Goal: Task Accomplishment & Management: Use online tool/utility

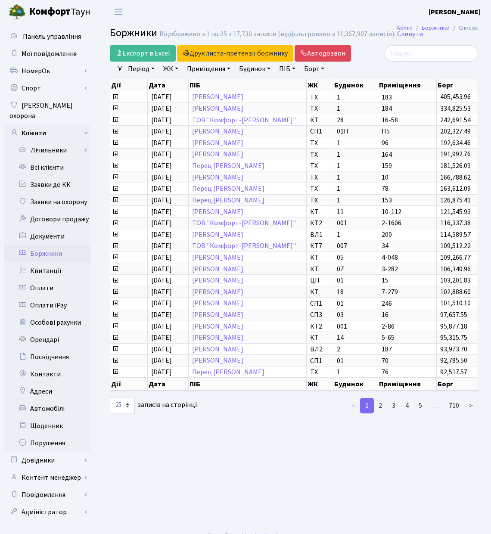
select select
select select "25"
click at [176, 65] on link "ЖК" at bounding box center [171, 69] width 22 height 15
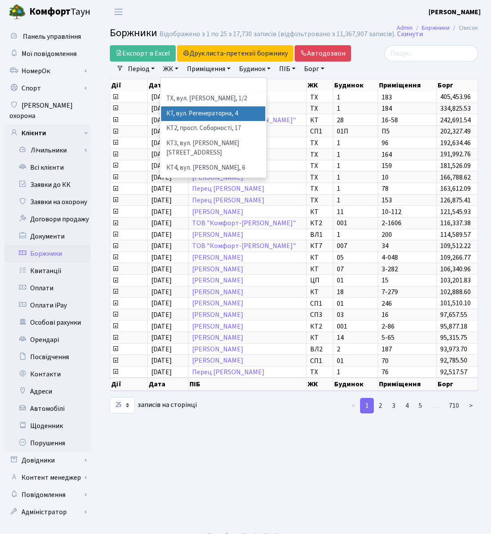
click at [230, 113] on li "КТ, вул. Регенераторна, 4" at bounding box center [213, 113] width 104 height 15
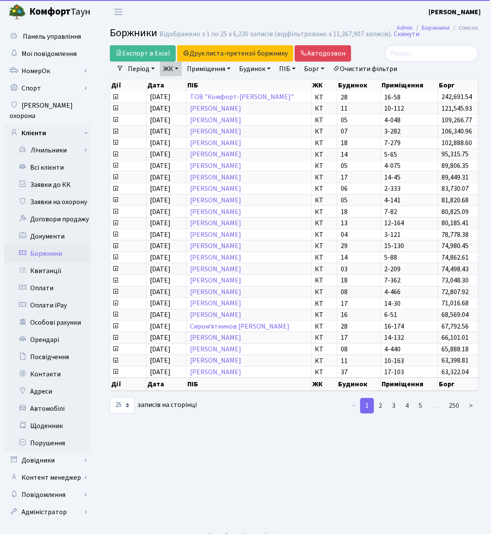
click at [231, 69] on link "Приміщення" at bounding box center [208, 69] width 50 height 15
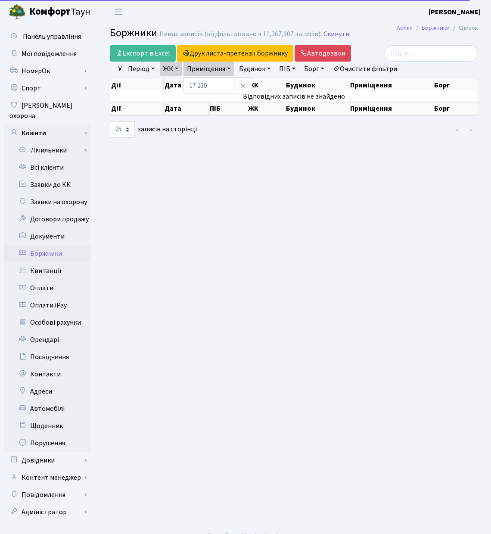
click at [264, 146] on main "Admin Боржники Список Боржники Немає записів (відфільтровано з 11,367,907 запис…" at bounding box center [294, 274] width 394 height 501
click at [179, 69] on link "ЖК" at bounding box center [171, 69] width 22 height 15
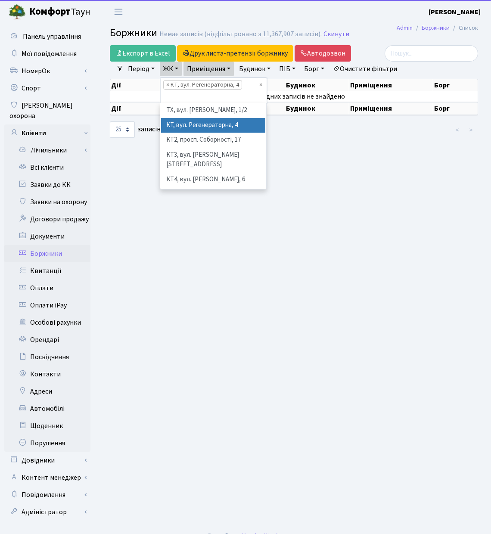
click at [232, 68] on link "Приміщення" at bounding box center [208, 69] width 50 height 15
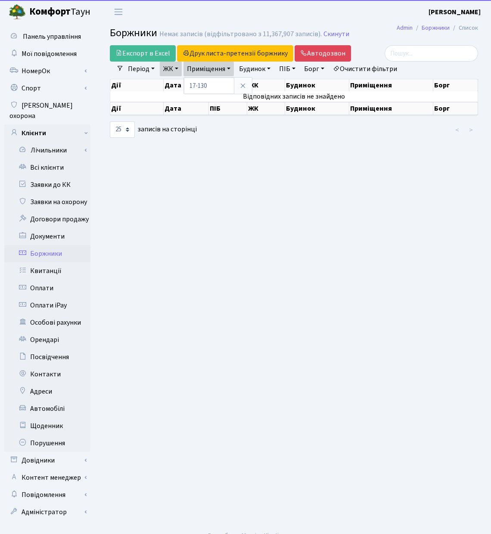
click at [246, 140] on main "Admin Боржники Список Боржники Немає записів (відфільтровано з 11,367,907 запис…" at bounding box center [294, 274] width 394 height 501
click at [264, 96] on td "Відповідних записів не знайдено" at bounding box center [294, 96] width 368 height 10
click at [176, 71] on link "ЖК" at bounding box center [171, 69] width 22 height 15
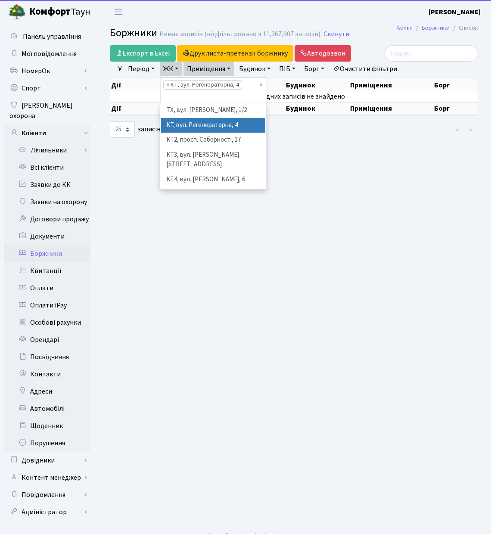
click at [228, 64] on link "Приміщення" at bounding box center [208, 69] width 50 height 15
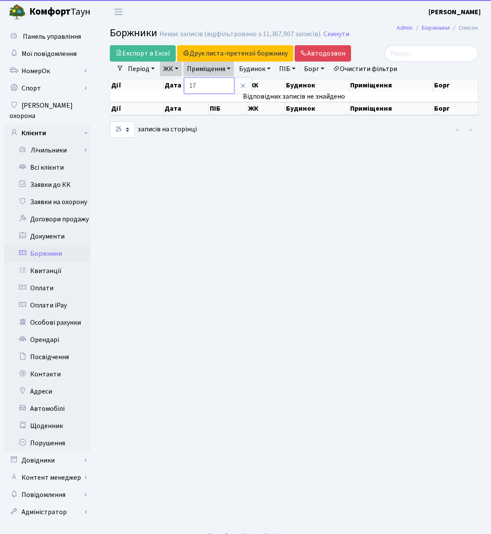
type input "1"
click at [274, 66] on link "Будинок" at bounding box center [255, 69] width 38 height 15
type input "17"
click at [298, 87] on icon at bounding box center [295, 85] width 7 height 7
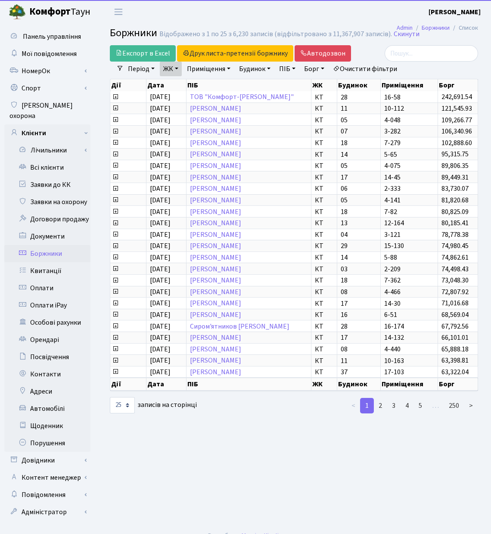
click at [142, 71] on link "Період" at bounding box center [141, 69] width 34 height 15
click at [251, 84] on icon at bounding box center [253, 85] width 7 height 7
click at [288, 16] on header "Комфорт Таун Чухарев Д. В. Мій обліковий запис Вийти" at bounding box center [245, 12] width 491 height 24
click at [229, 68] on link "Приміщення" at bounding box center [208, 69] width 50 height 15
click at [209, 95] on link "ТОВ "Комфорт-Таун Ріелт"" at bounding box center [242, 97] width 104 height 9
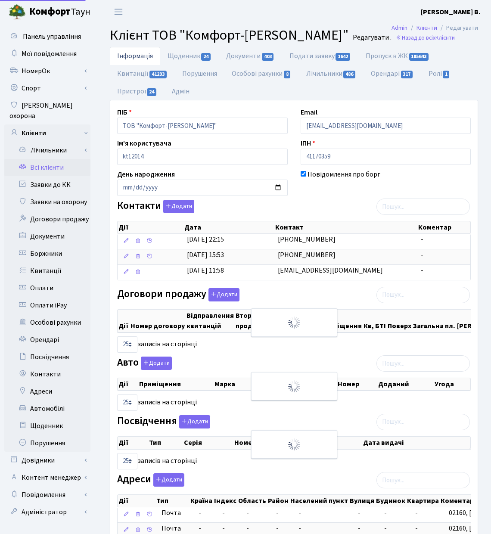
select select "25"
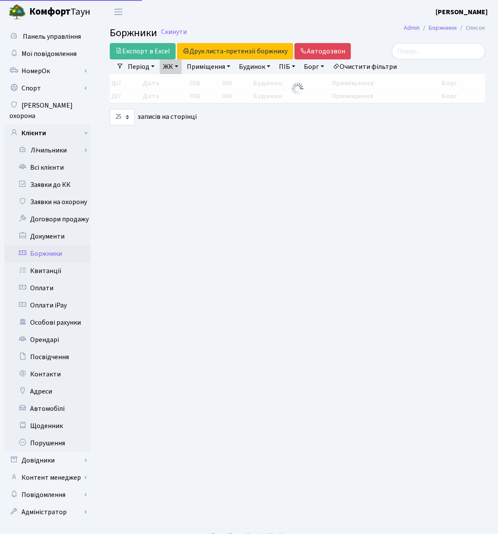
select select "25"
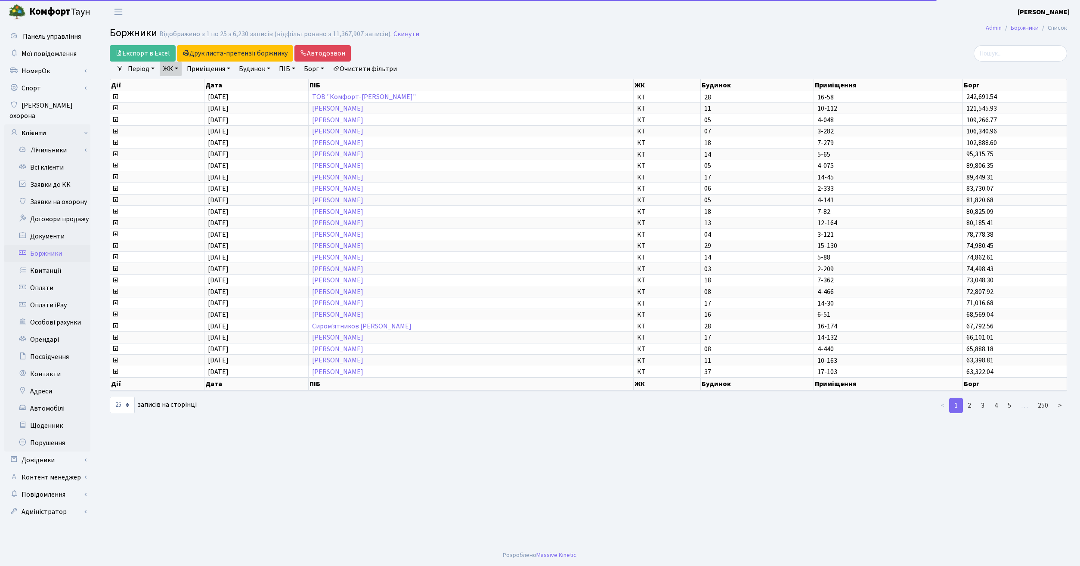
click at [226, 70] on link "Приміщення" at bounding box center [208, 69] width 50 height 15
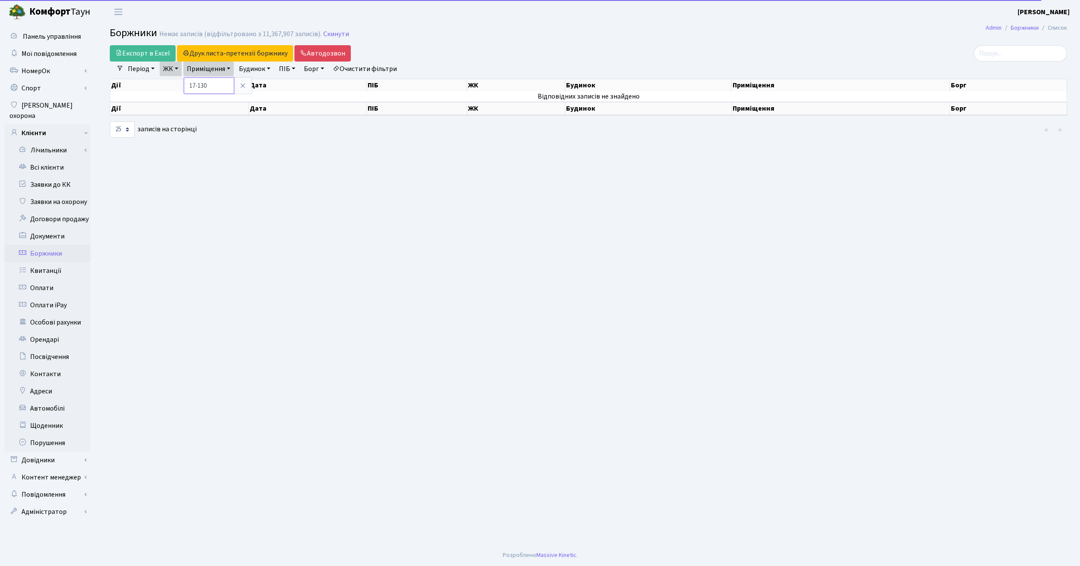
click at [228, 84] on input "17-130" at bounding box center [209, 86] width 50 height 16
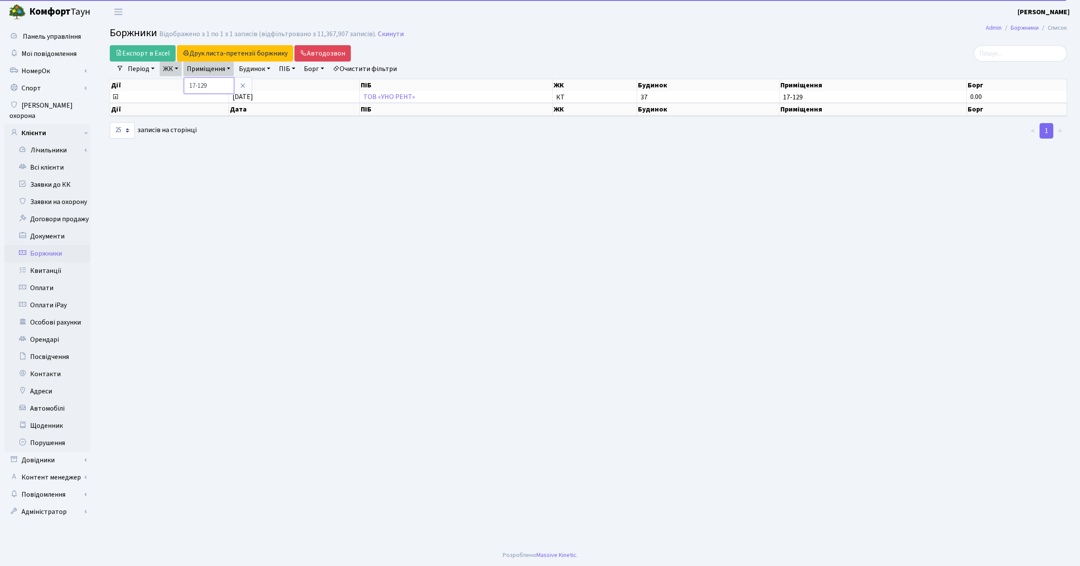
click at [220, 84] on input "17-129" at bounding box center [209, 86] width 50 height 16
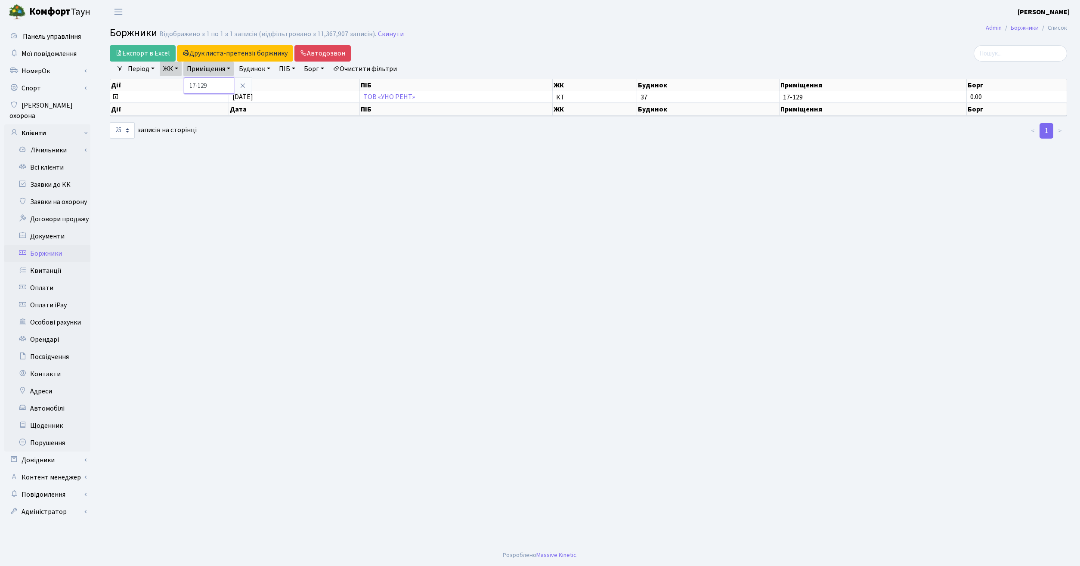
drag, startPoint x: 228, startPoint y: 81, endPoint x: 246, endPoint y: 76, distance: 18.7
click at [234, 78] on input "17-129" at bounding box center [209, 86] width 50 height 16
type input "17-128"
click at [328, 49] on link "Автодозвон" at bounding box center [323, 53] width 56 height 16
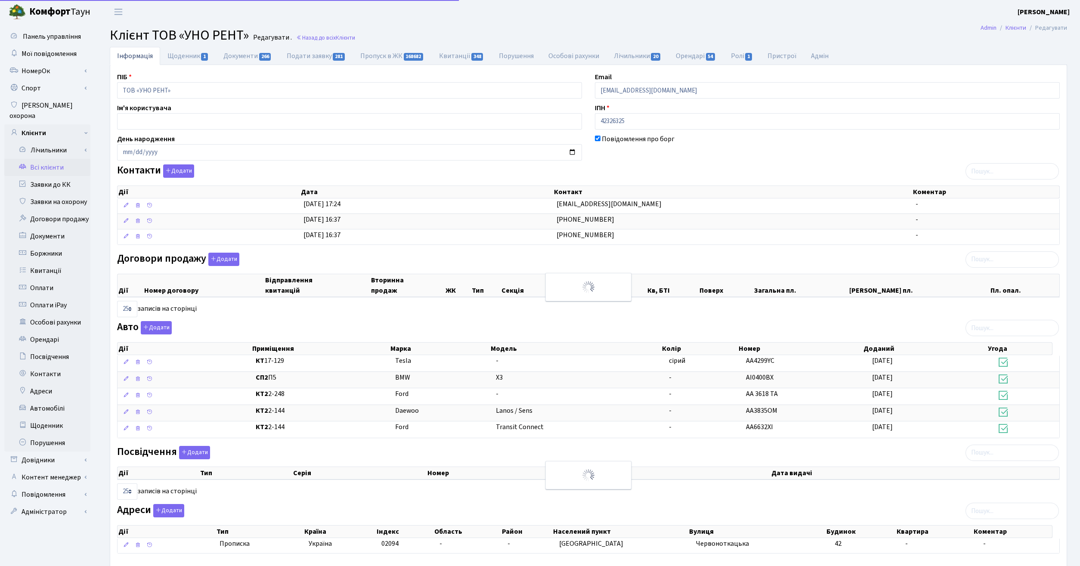
select select "25"
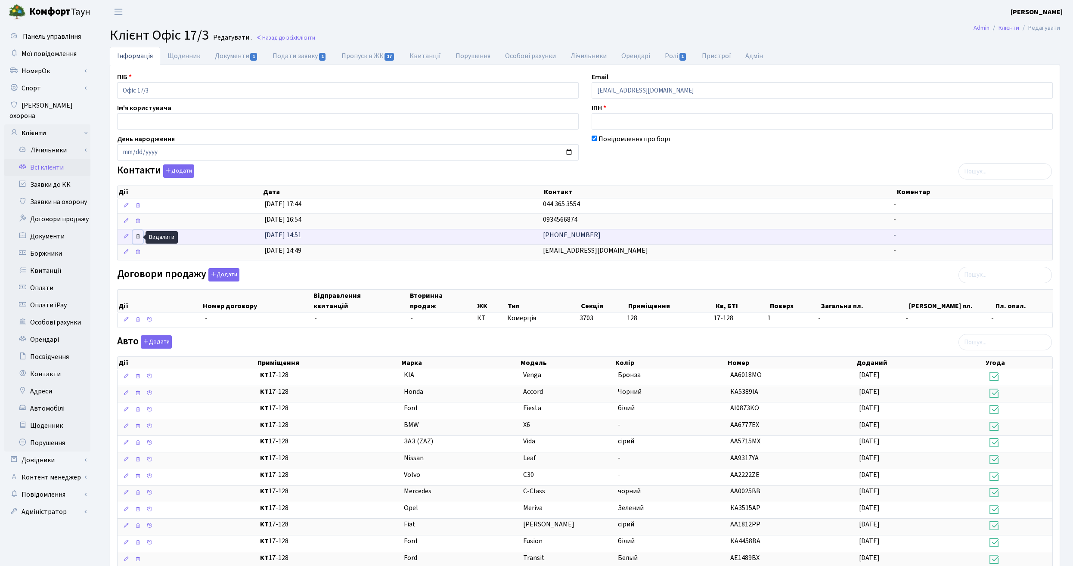
click at [138, 238] on icon at bounding box center [138, 236] width 6 height 6
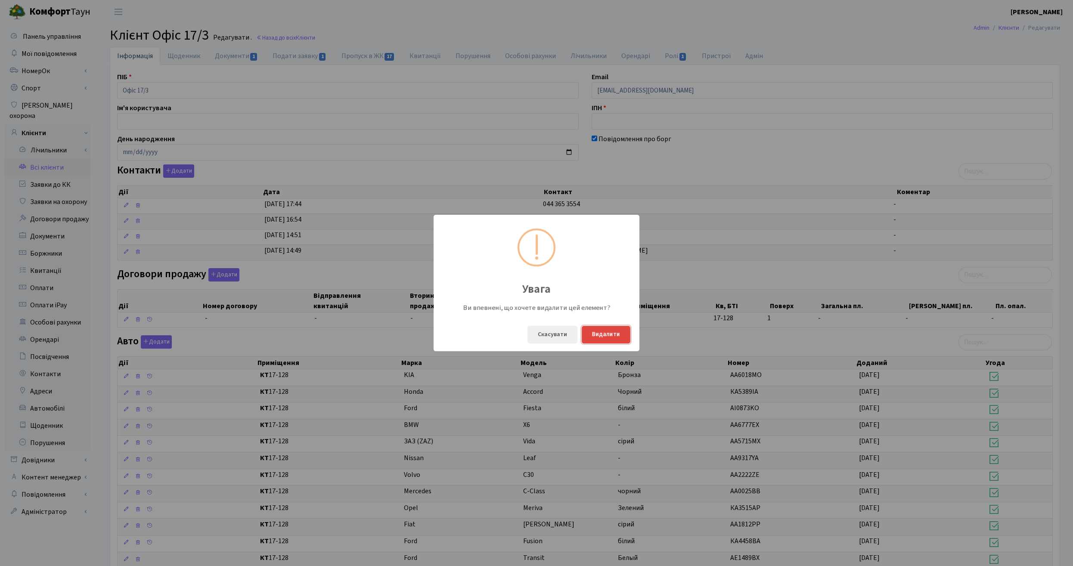
click at [607, 334] on button "Видалити" at bounding box center [606, 335] width 49 height 18
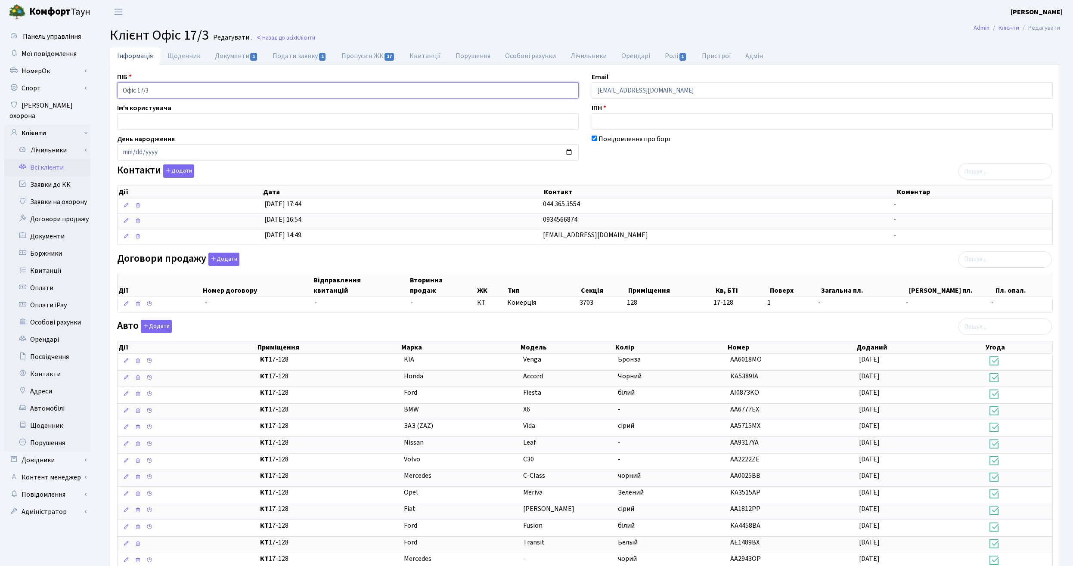
click at [240, 88] on input "Офіс 17/3" at bounding box center [348, 90] width 462 height 16
click at [57, 159] on link "Всі клієнти" at bounding box center [47, 167] width 86 height 17
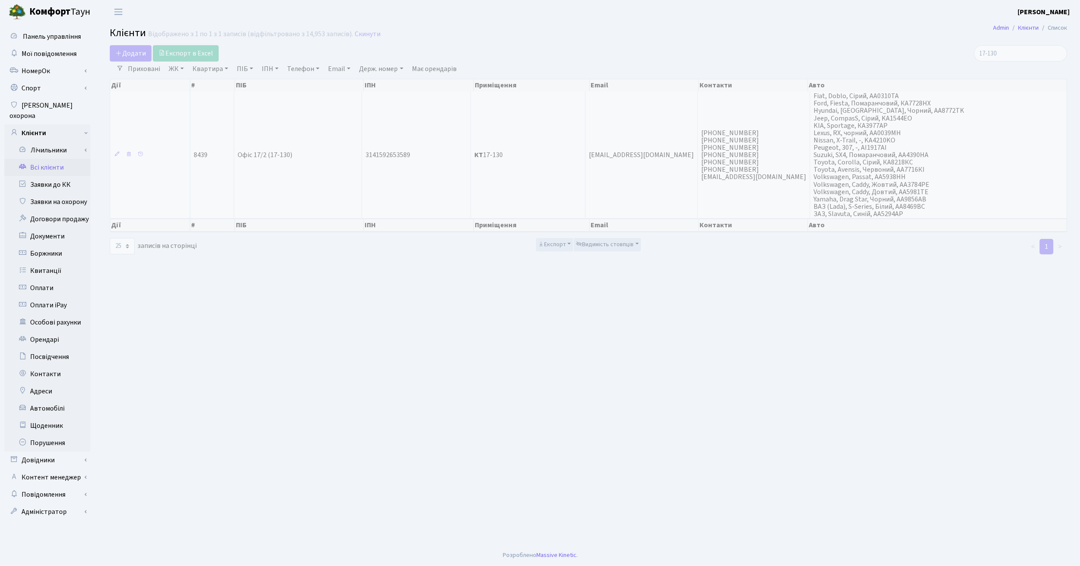
select select "25"
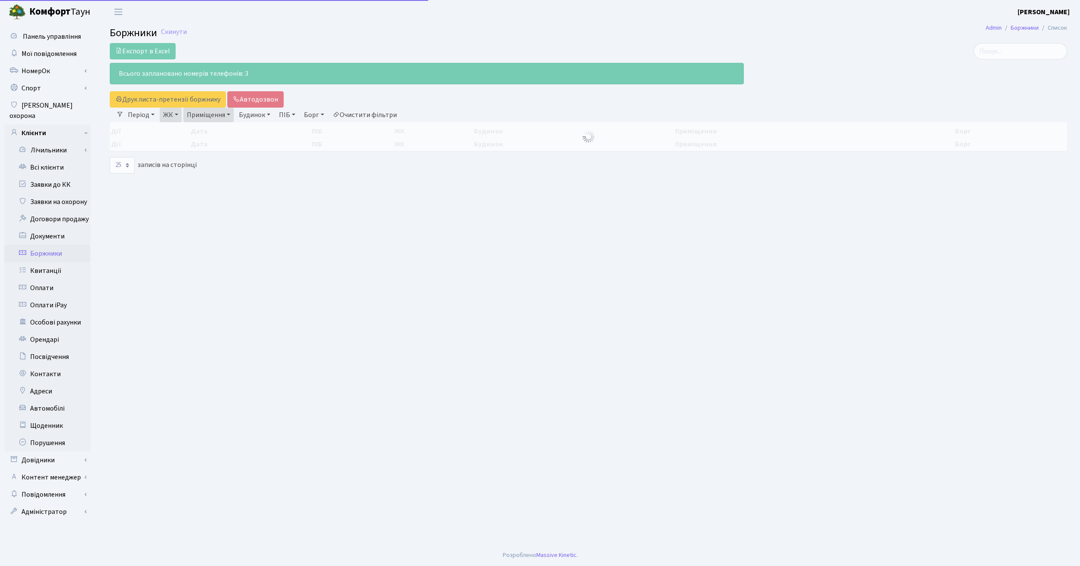
select select "25"
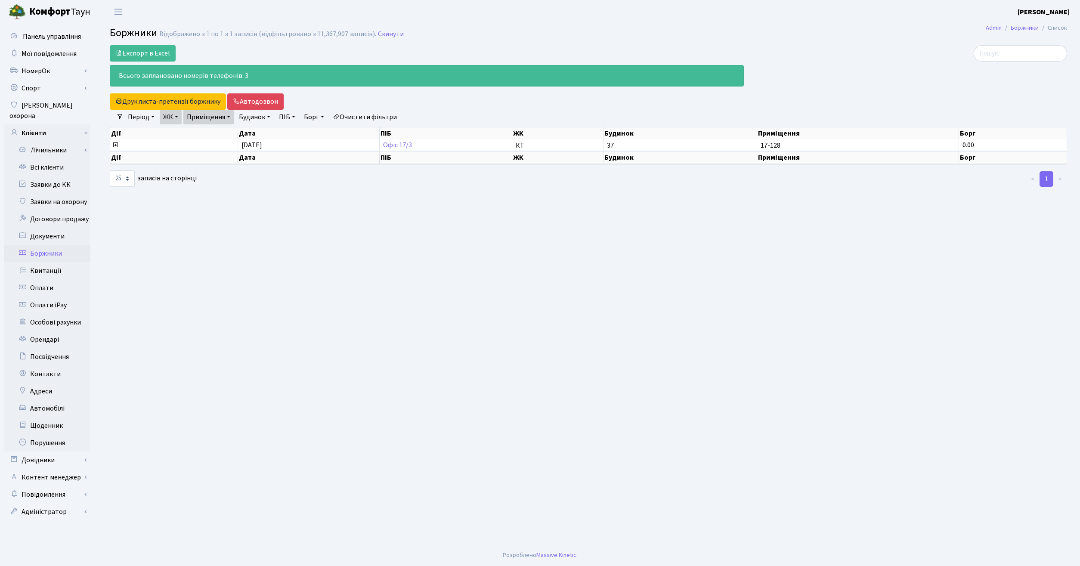
click at [264, 77] on div "Всього заплановано номерів телефонів: 3" at bounding box center [427, 76] width 634 height 22
click at [262, 99] on link "Автодозвон" at bounding box center [255, 101] width 56 height 16
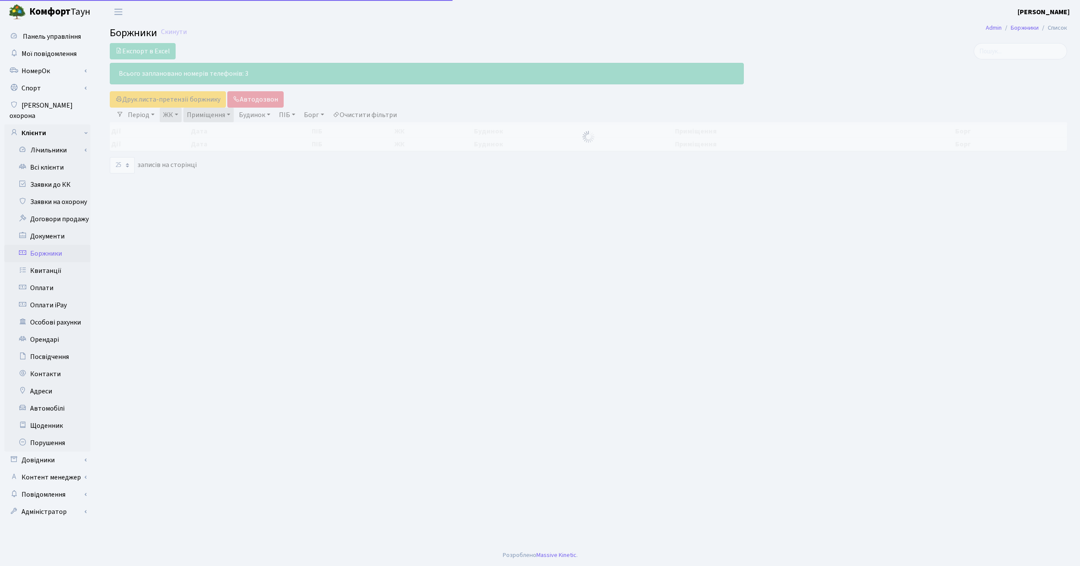
select select "25"
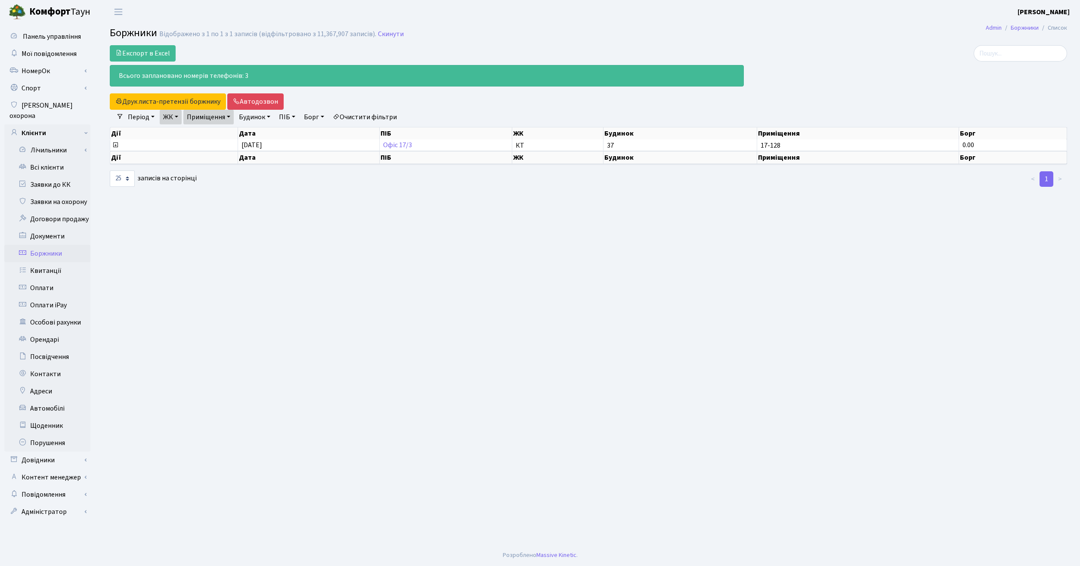
click at [538, 270] on main "Admin Боржники Список Боржники Відображено з 1 по 1 з 1 записів (відфільтровано…" at bounding box center [588, 284] width 983 height 521
click at [249, 102] on link "Автодозвон" at bounding box center [255, 101] width 56 height 16
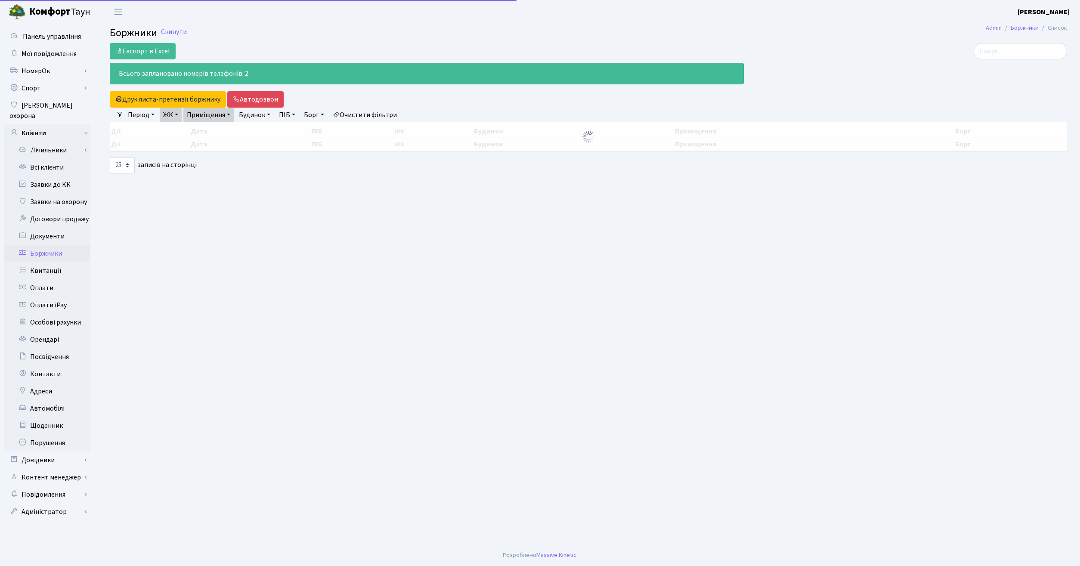
select select "25"
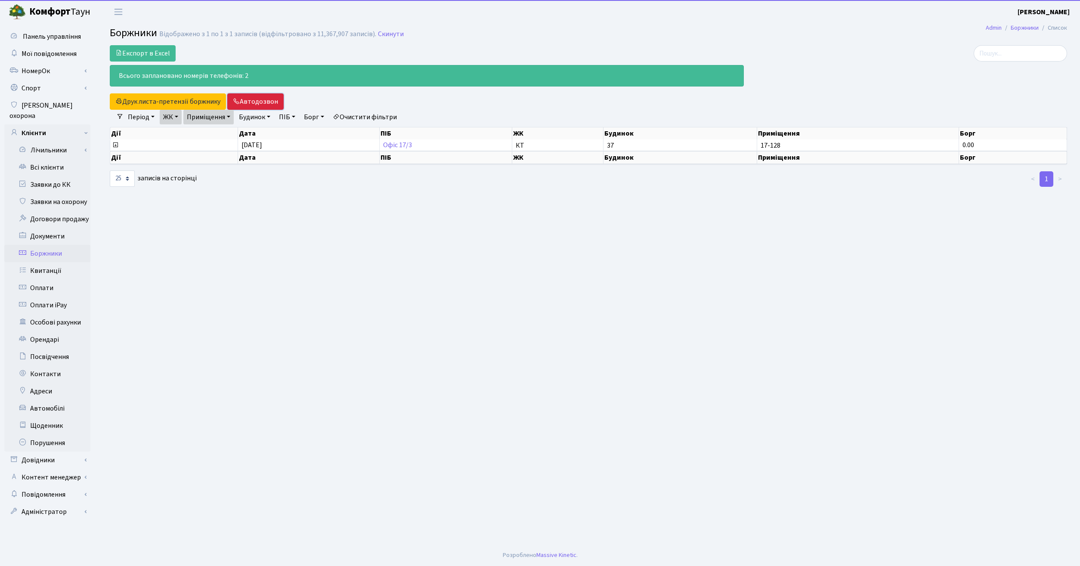
click at [257, 103] on link "Автодозвон" at bounding box center [255, 101] width 56 height 16
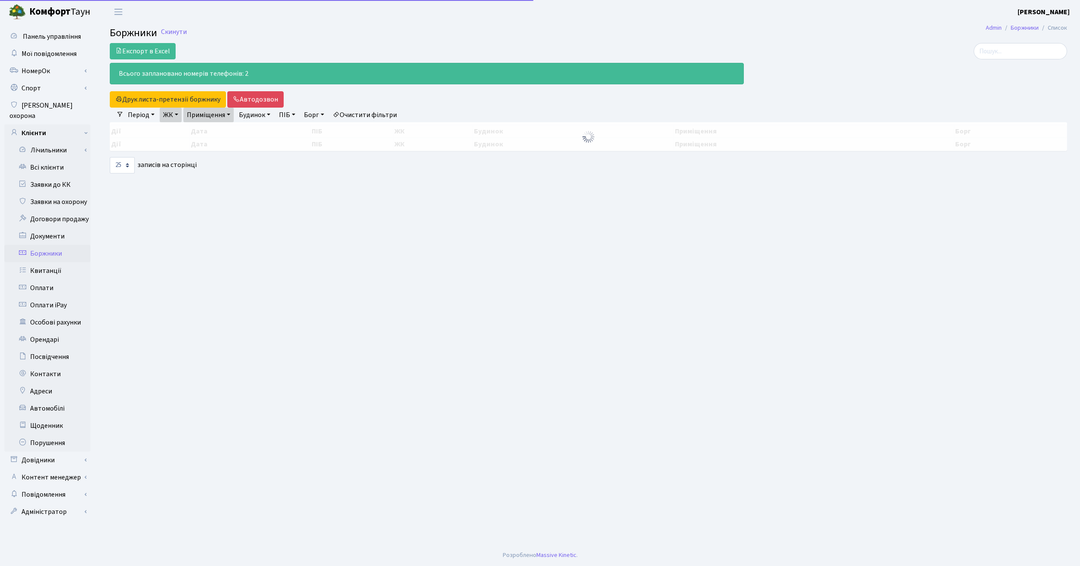
select select "25"
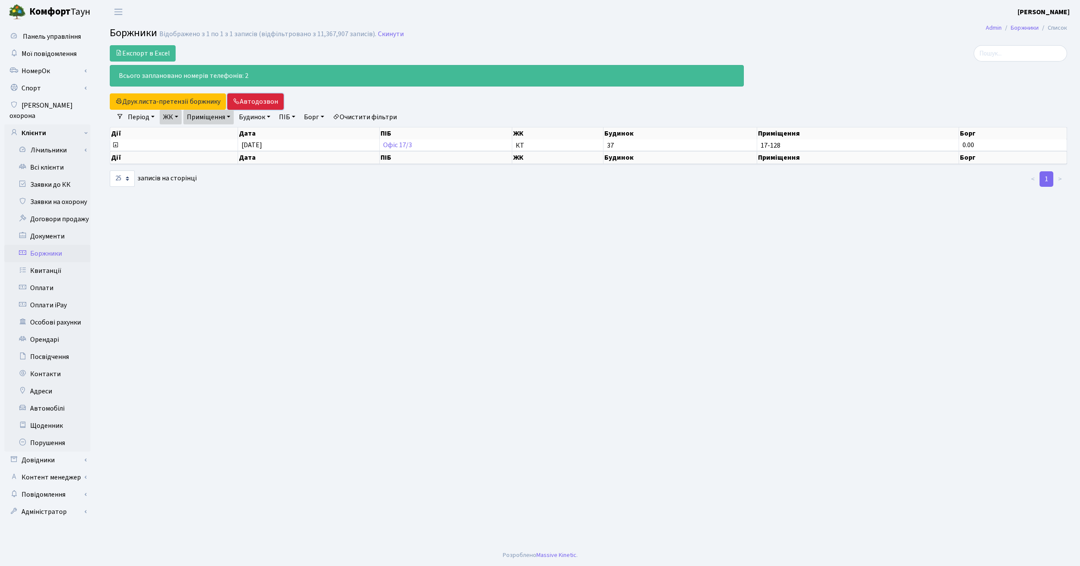
click at [258, 99] on link "Автодозвон" at bounding box center [255, 101] width 56 height 16
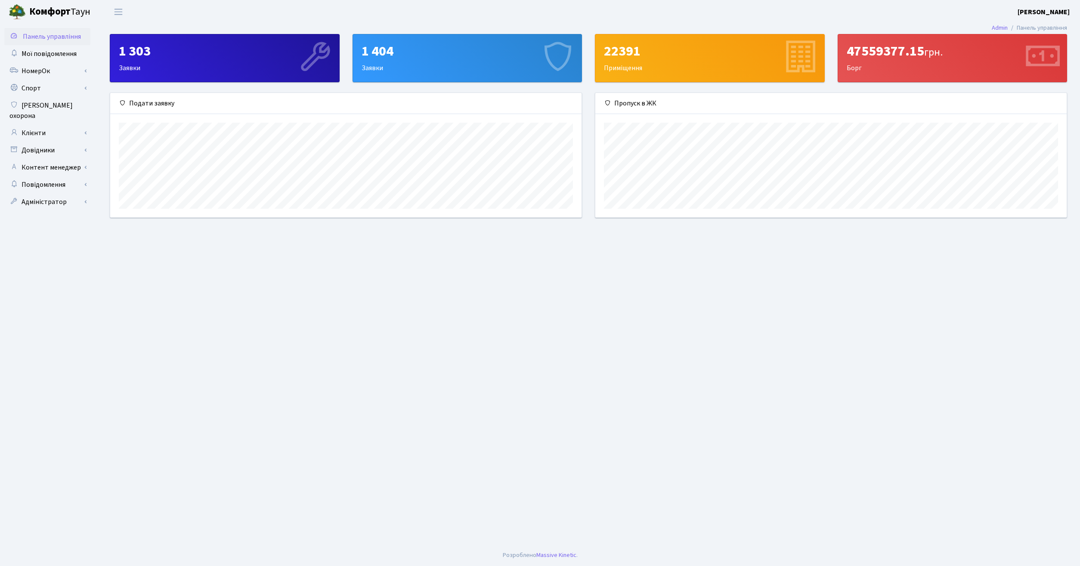
scroll to position [124, 472]
click at [26, 54] on span "Мої повідомлення" at bounding box center [49, 53] width 55 height 9
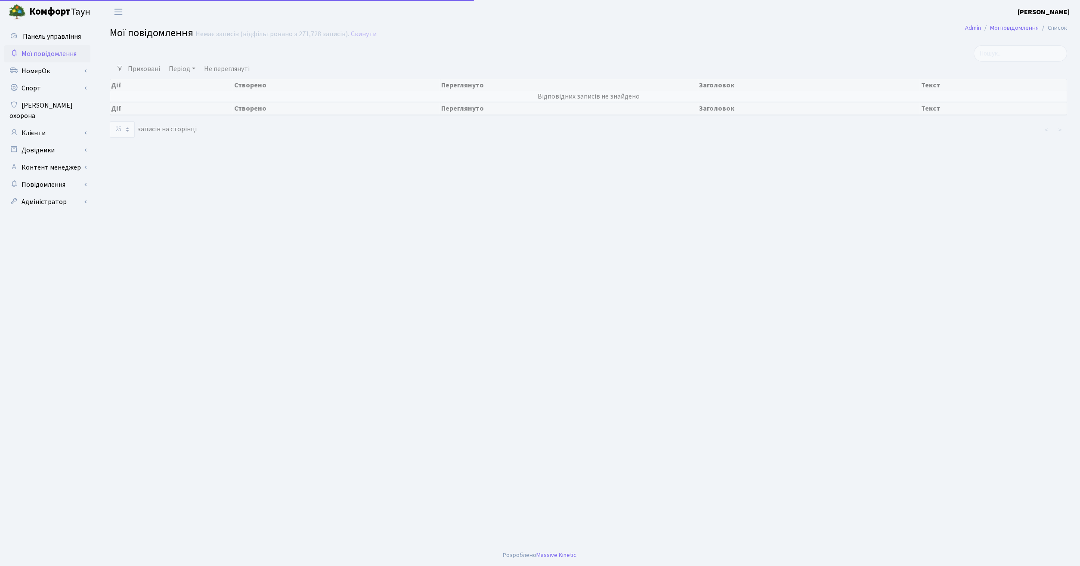
select select "25"
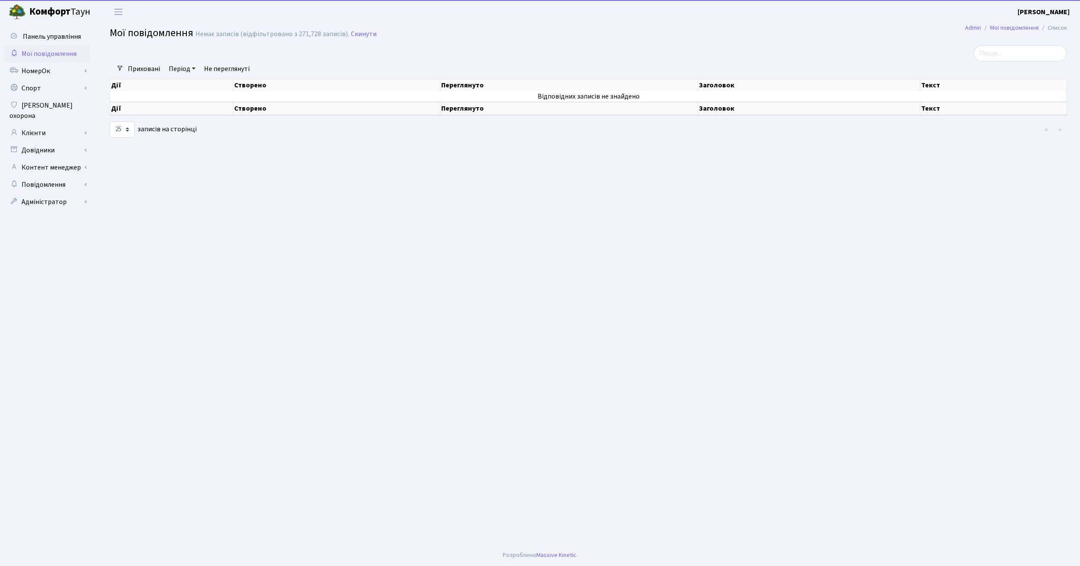
click at [210, 214] on main "Admin Мої повідомлення Список Мої повідомлення Немає записів (відфільтровано з …" at bounding box center [588, 284] width 983 height 521
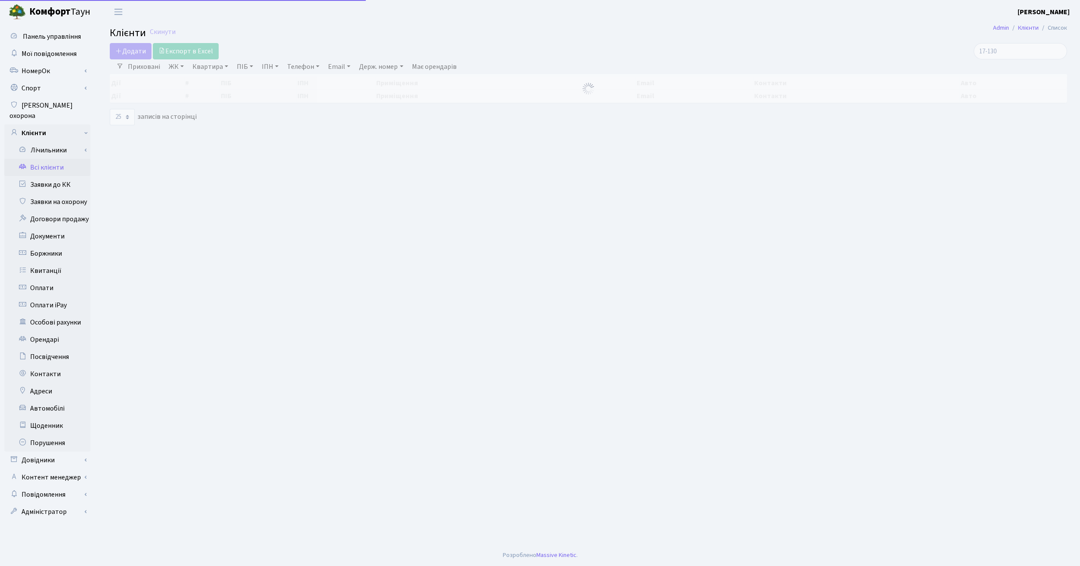
select select "25"
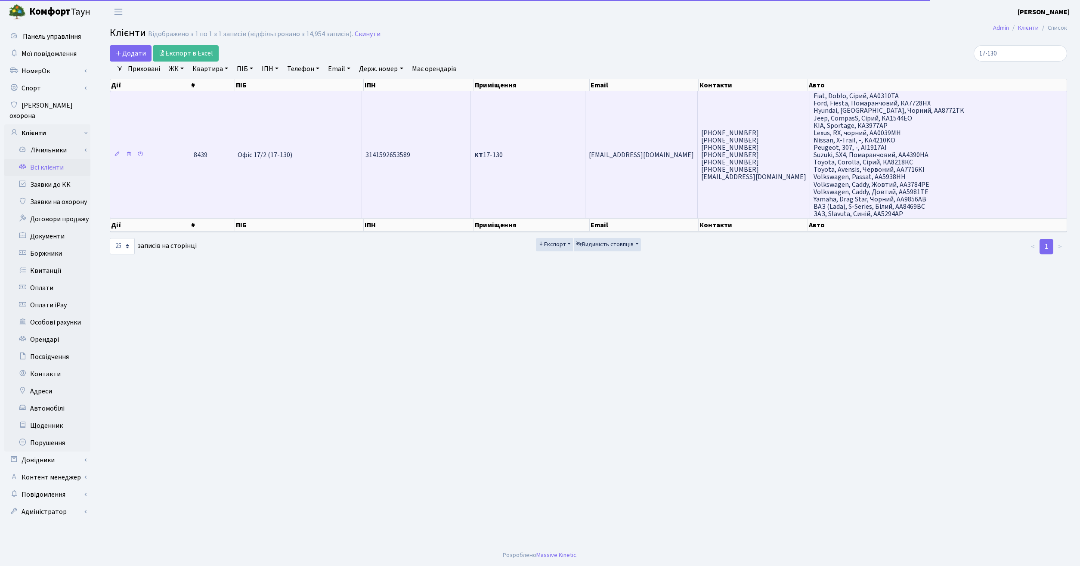
click at [736, 144] on span "[PHONE_NUMBER] [PHONE_NUMBER] [PHONE_NUMBER] [PHONE_NUMBER] [PHONE_NUMBER]" at bounding box center [753, 155] width 105 height 54
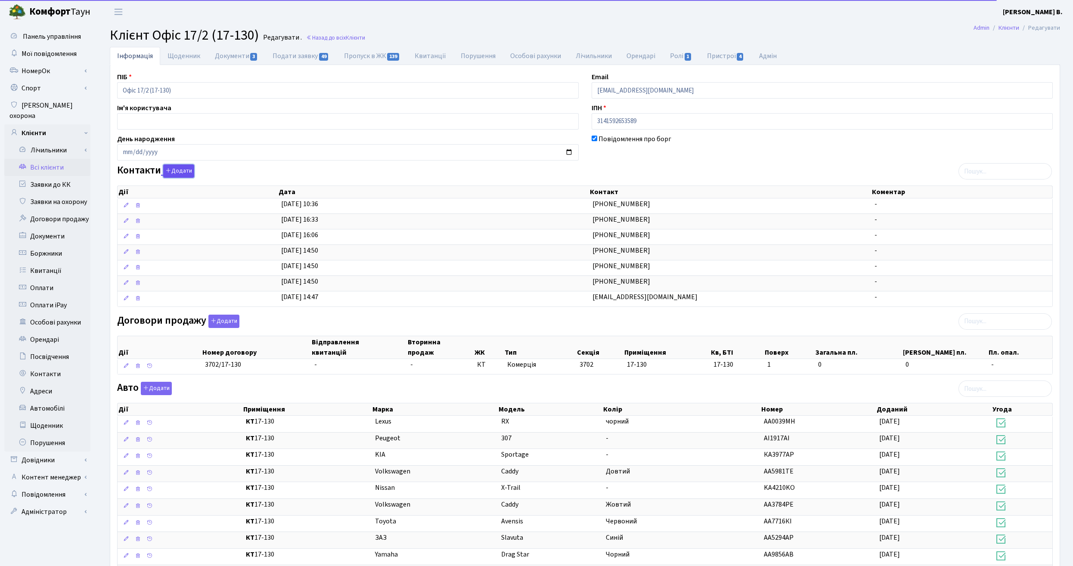
drag, startPoint x: 181, startPoint y: 169, endPoint x: 401, endPoint y: 194, distance: 221.4
click at [182, 169] on button "Додати" at bounding box center [178, 170] width 31 height 13
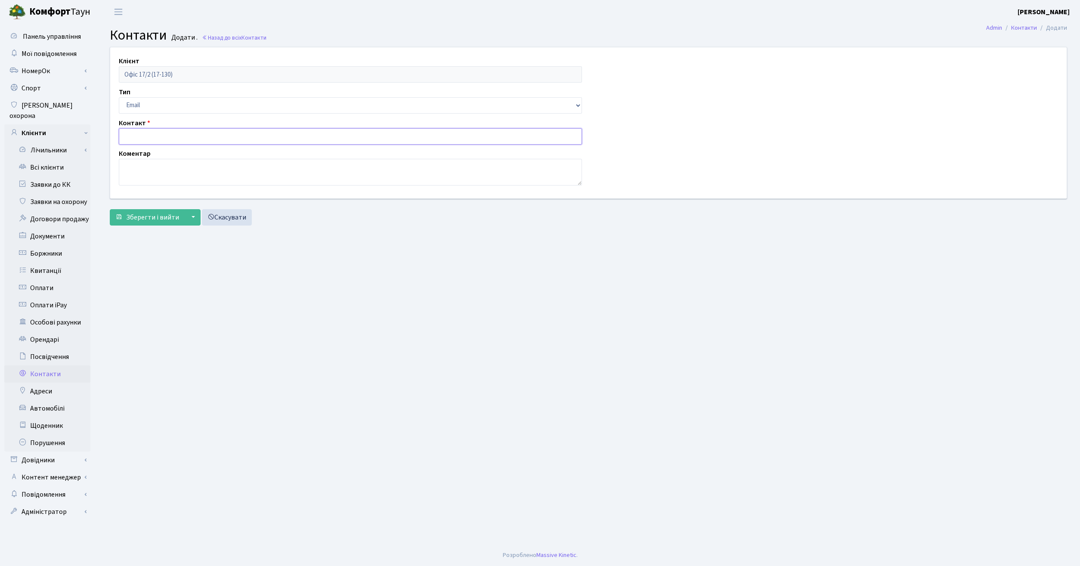
click at [205, 134] on input "text" at bounding box center [350, 136] width 463 height 16
type input "0934566874"
click at [119, 97] on select "Email Телефон" at bounding box center [350, 105] width 463 height 16
select select "1"
click option "Телефон" at bounding box center [0, 0] width 0 height 0
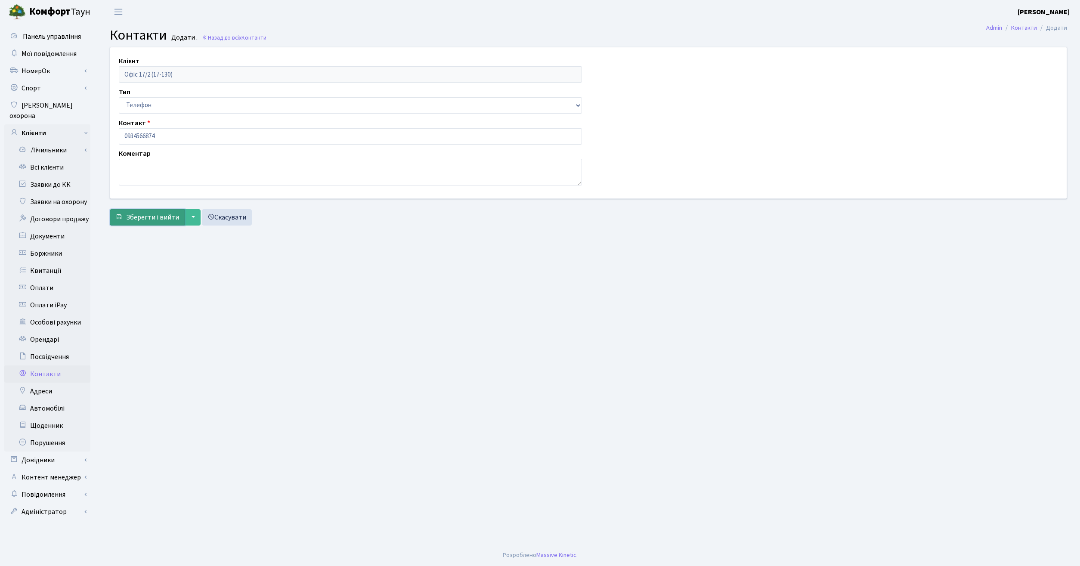
click at [139, 217] on span "Зберегти і вийти" at bounding box center [152, 217] width 53 height 9
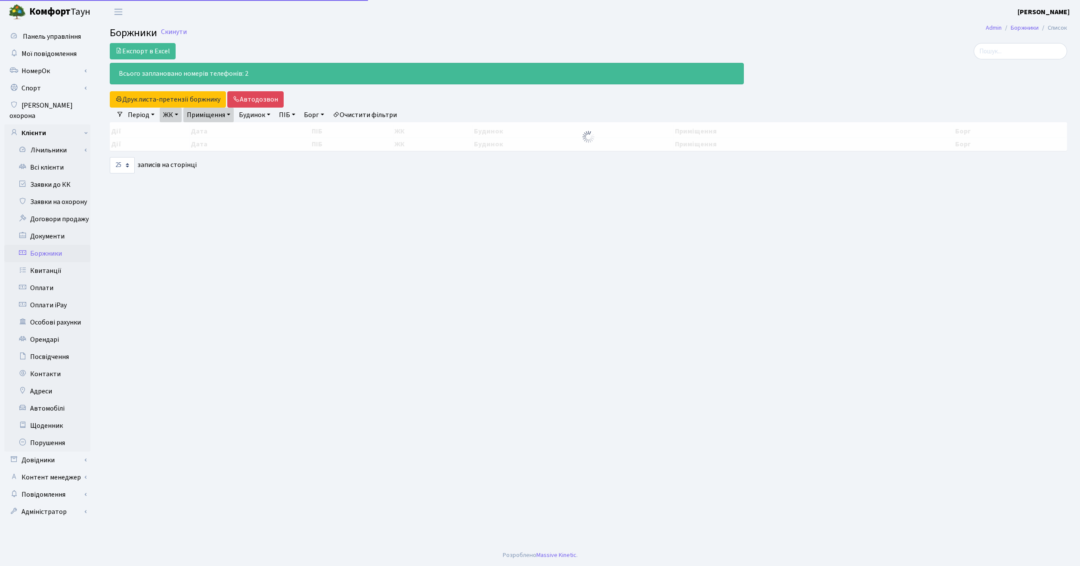
select select "25"
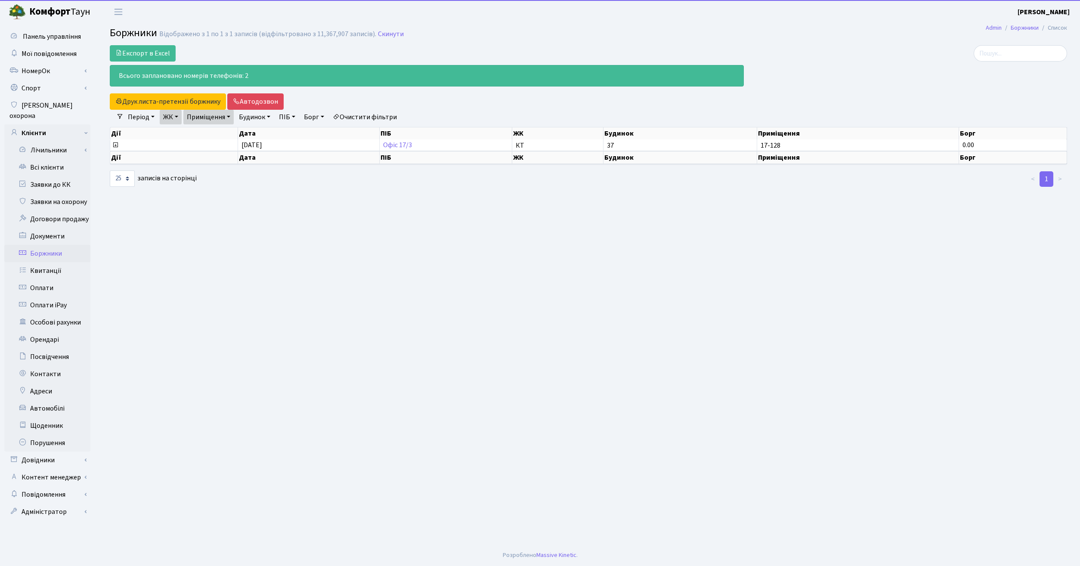
click at [372, 277] on main "Admin Боржники Список Боржники Відображено з 1 по 1 з 1 записів (відфільтровано…" at bounding box center [588, 284] width 983 height 521
click at [324, 278] on main "Admin Боржники Список Боржники Відображено з 1 по 1 з 1 записів (відфільтровано…" at bounding box center [588, 284] width 983 height 521
click at [256, 99] on link "Автодозвон" at bounding box center [255, 101] width 56 height 16
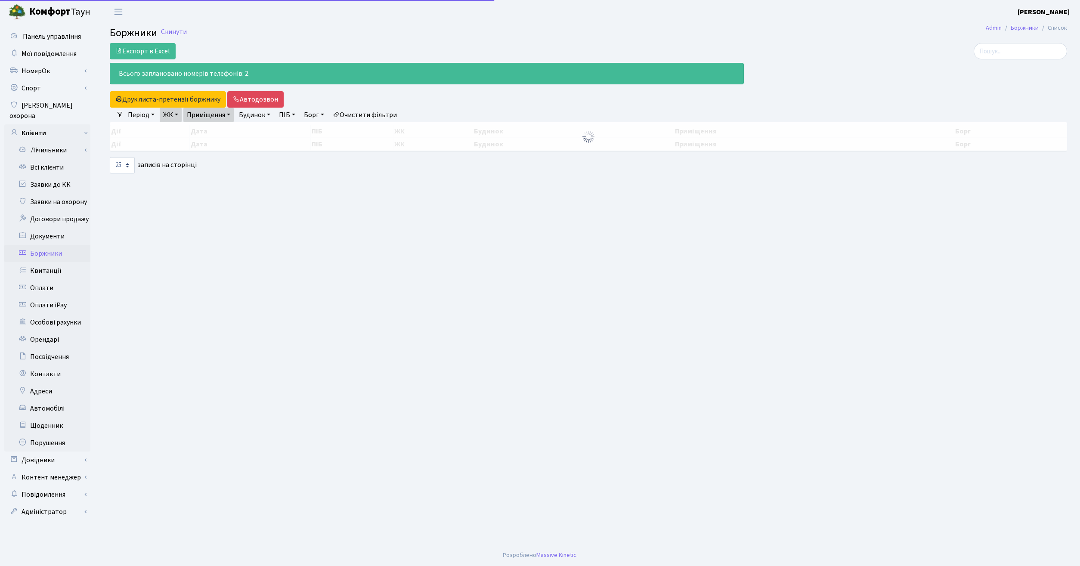
select select "25"
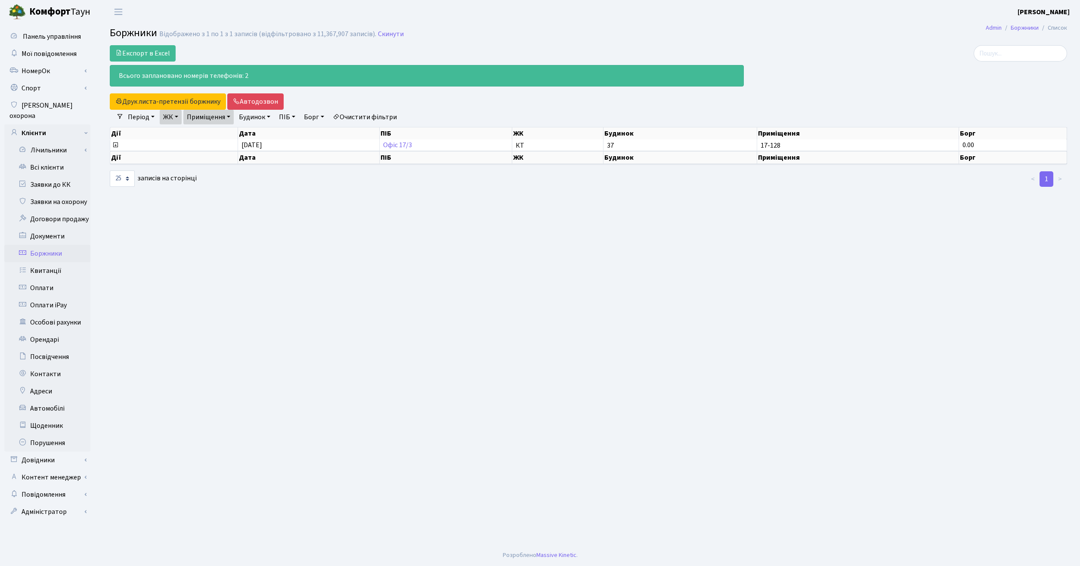
click at [502, 269] on main "Admin Боржники Список Боржники Відображено з 1 по 1 з 1 записів (відфільтровано…" at bounding box center [588, 284] width 983 height 521
click at [254, 104] on link "Автодозвон" at bounding box center [255, 101] width 56 height 16
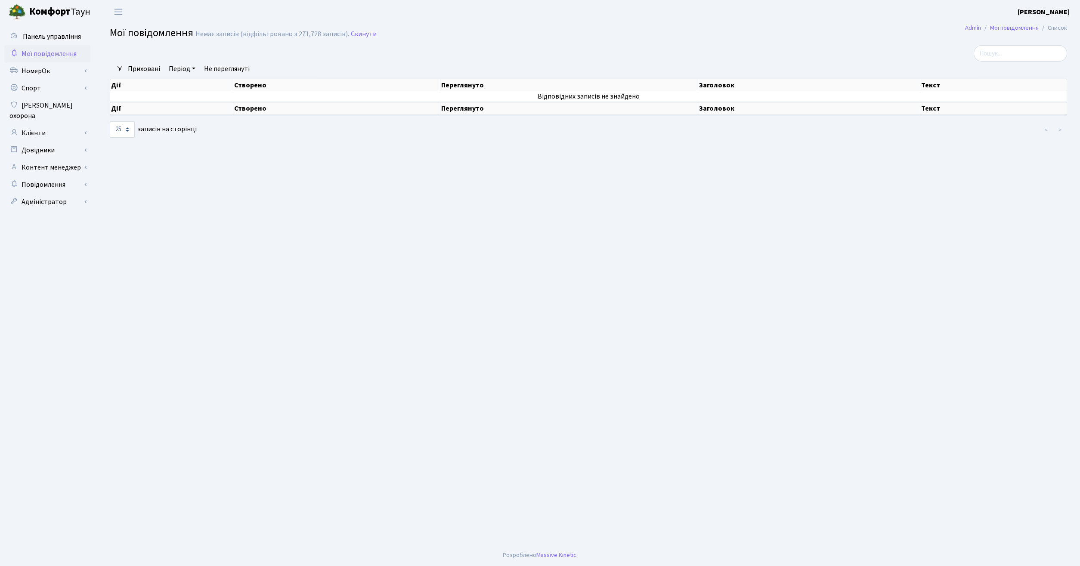
select select "25"
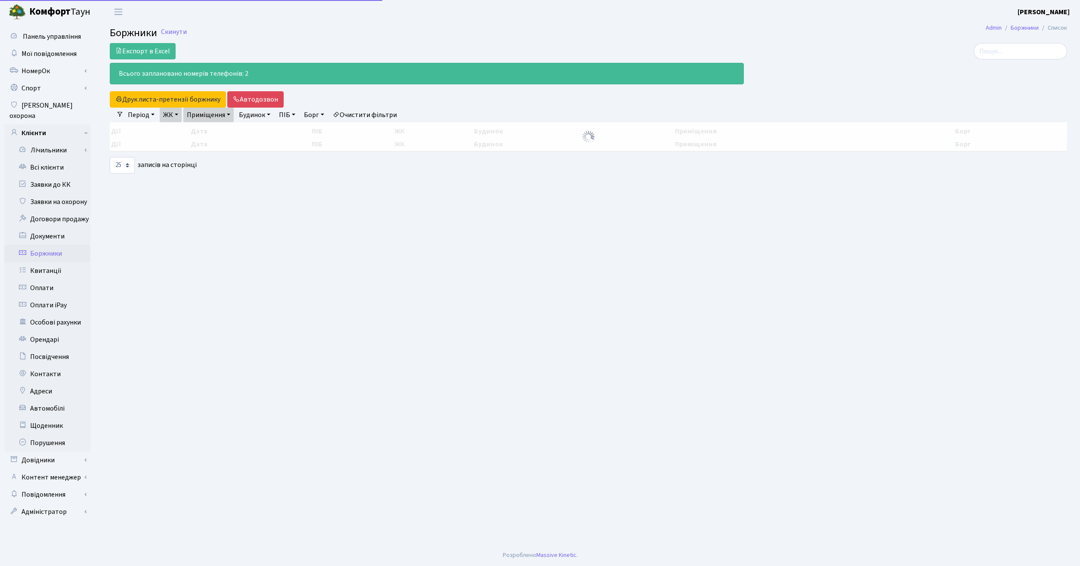
select select "25"
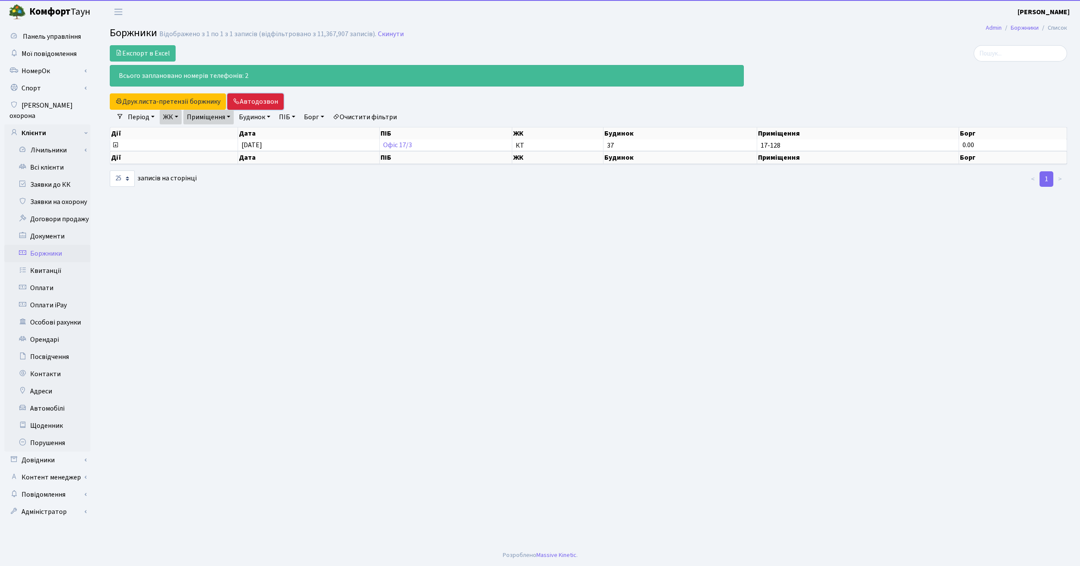
click at [257, 103] on link "Автодозвон" at bounding box center [255, 101] width 56 height 16
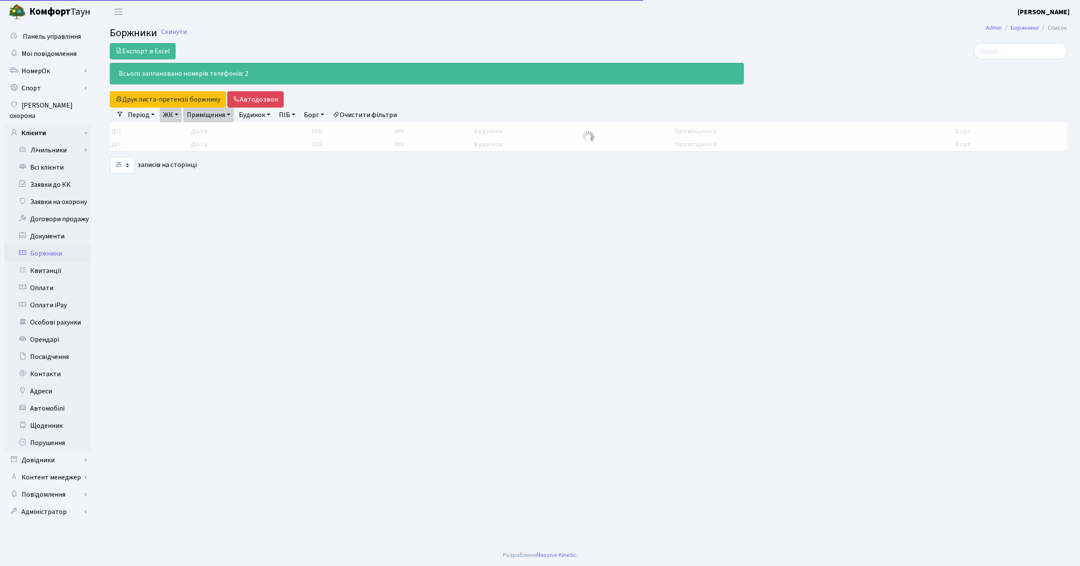
select select "25"
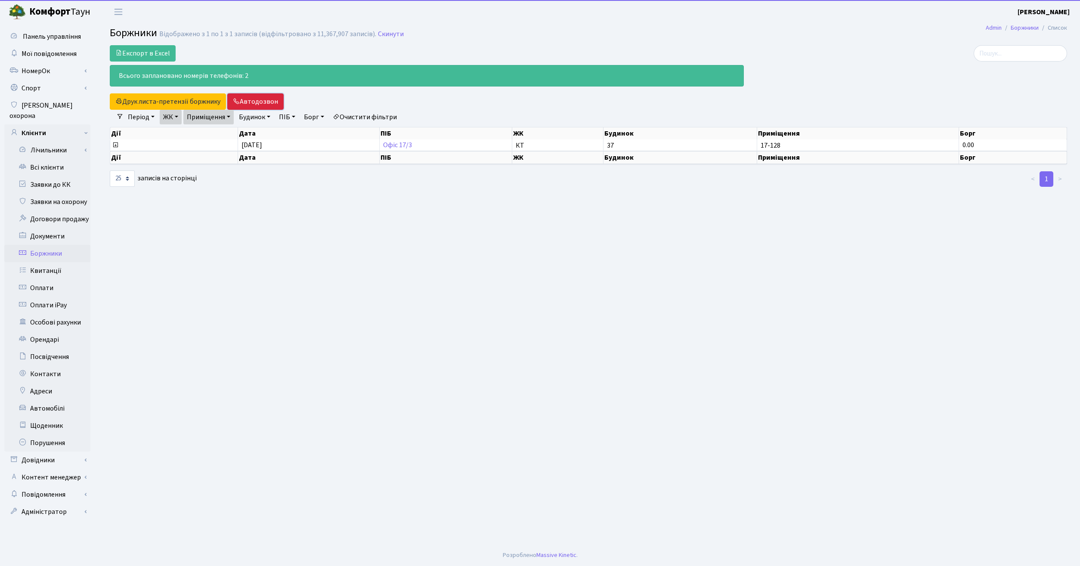
click at [263, 99] on link "Автодозвон" at bounding box center [255, 101] width 56 height 16
click at [560, 311] on main "Admin Боржники Список Боржники Відображено з 1 по 1 з 1 записів (відфільтровано…" at bounding box center [588, 284] width 983 height 521
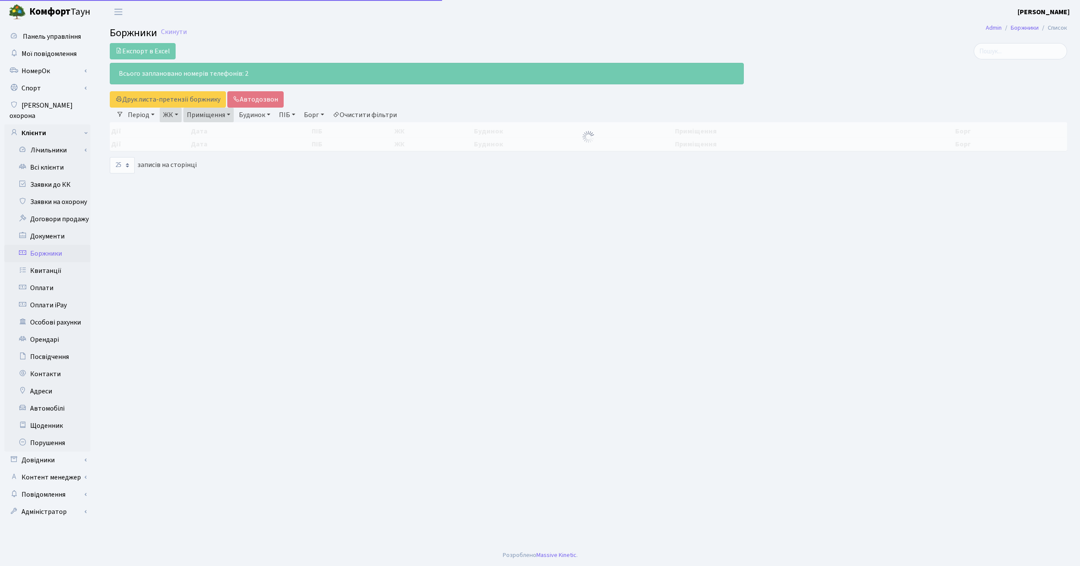
select select "25"
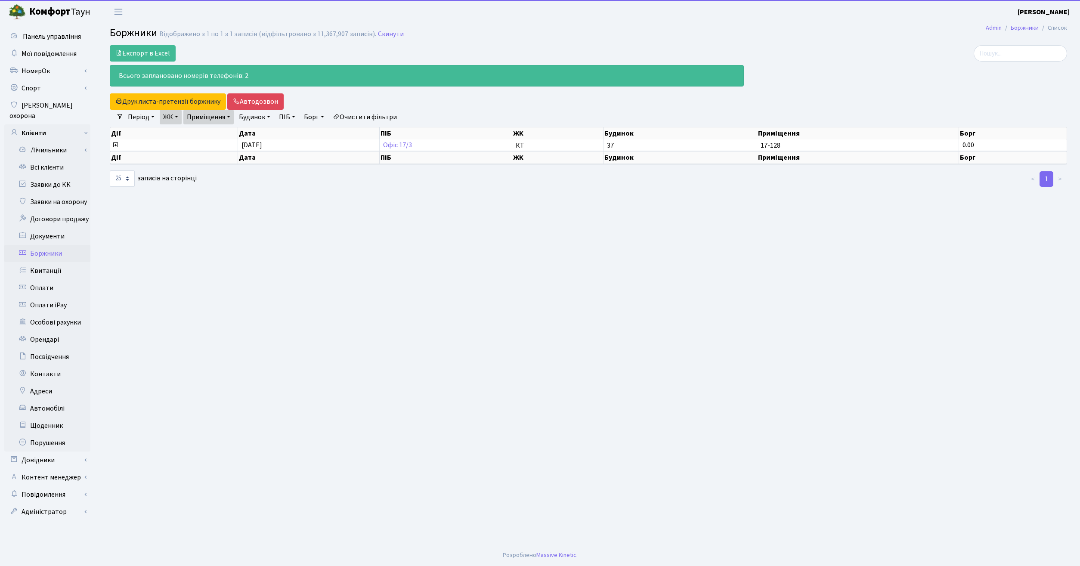
click at [776, 354] on main "Admin Боржники Список Боржники Відображено з 1 по 1 з 1 записів (відфільтровано…" at bounding box center [588, 284] width 983 height 521
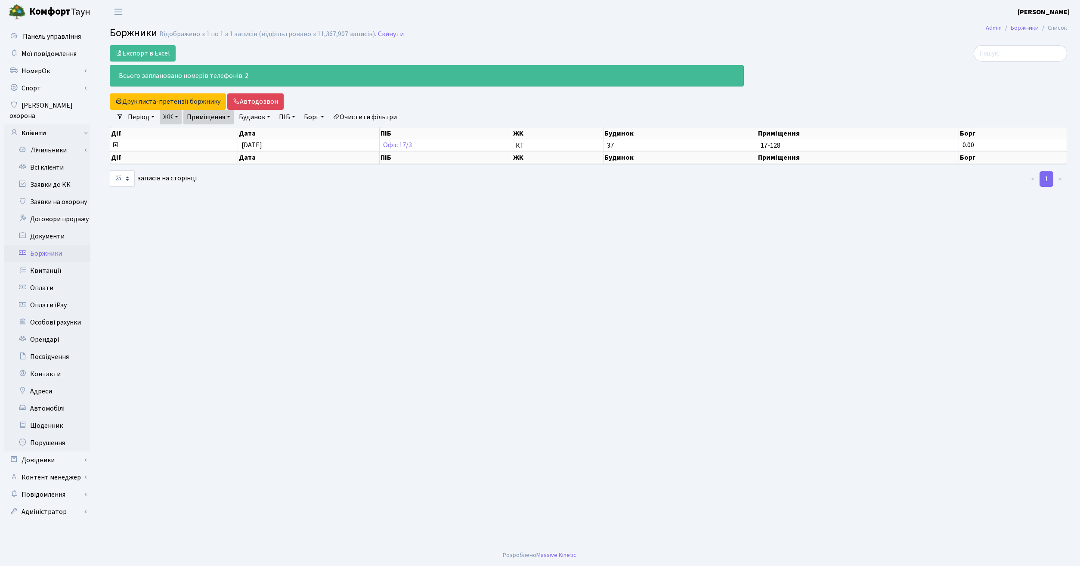
drag, startPoint x: 510, startPoint y: 293, endPoint x: 503, endPoint y: 246, distance: 47.1
click at [507, 292] on main "Admin Боржники Список Боржники Відображено з 1 по 1 з 1 записів (відфільтровано…" at bounding box center [588, 284] width 983 height 521
click at [656, 273] on main "Admin Боржники Список Боржники Відображено з 1 по 1 з 1 записів (відфільтровано…" at bounding box center [588, 284] width 983 height 521
